Goal: Browse casually

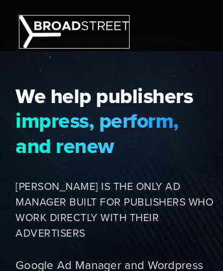
click at [74, 31] on img at bounding box center [74, 32] width 110 height 32
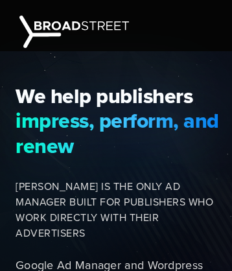
scroll to position [4777, 0]
